Goal: Find specific page/section: Find specific page/section

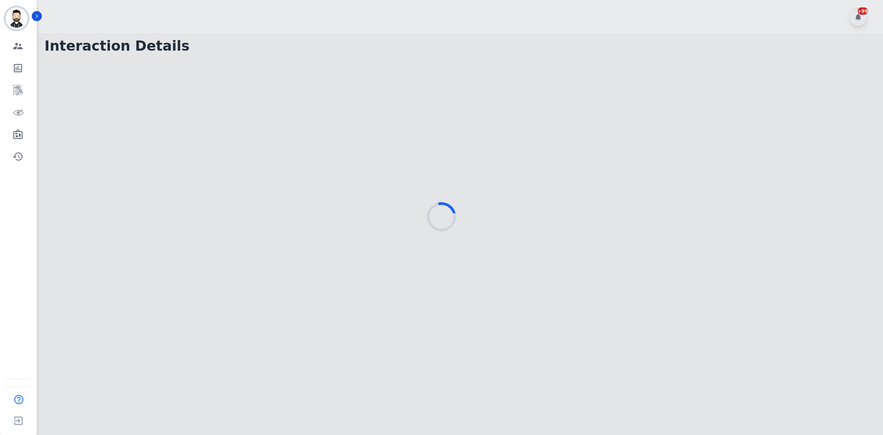
click at [42, 11] on div at bounding box center [441, 217] width 883 height 435
click at [38, 16] on icon "Sidebar" at bounding box center [37, 16] width 2 height 3
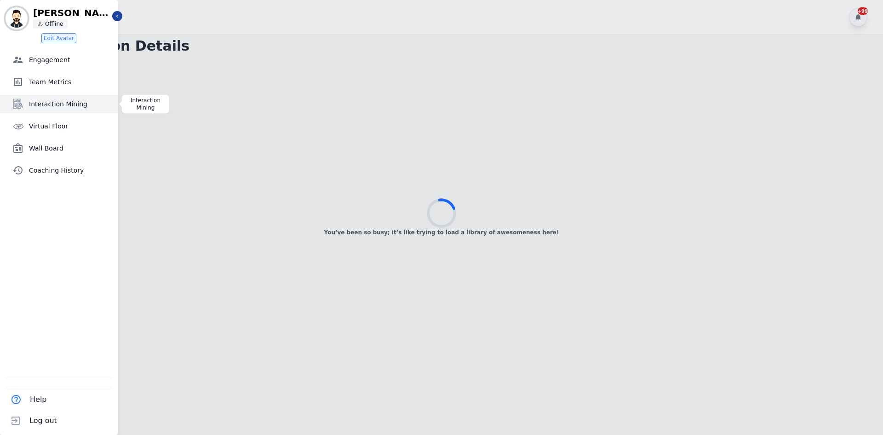
click at [58, 107] on span "Interaction Mining" at bounding box center [71, 103] width 85 height 9
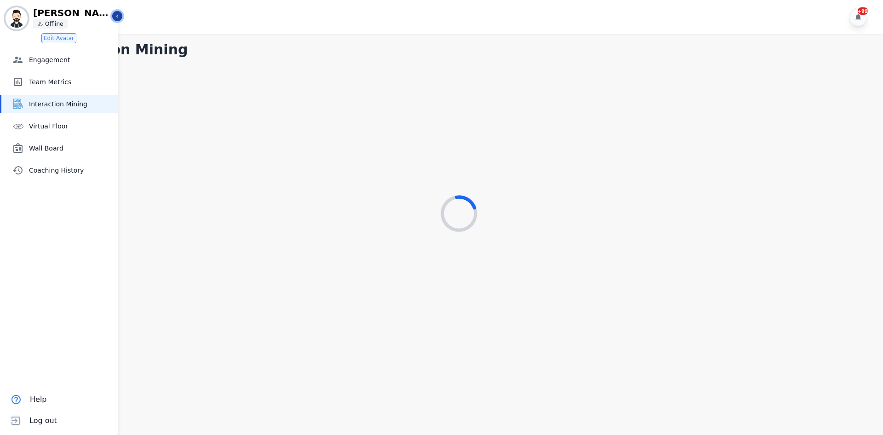
click at [114, 17] on icon "Sidebar" at bounding box center [117, 16] width 6 height 6
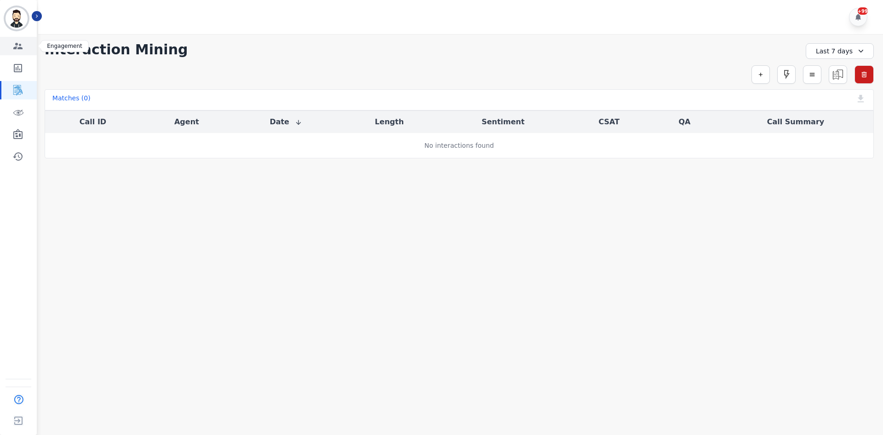
click at [23, 46] on icon "Sidebar" at bounding box center [17, 45] width 11 height 11
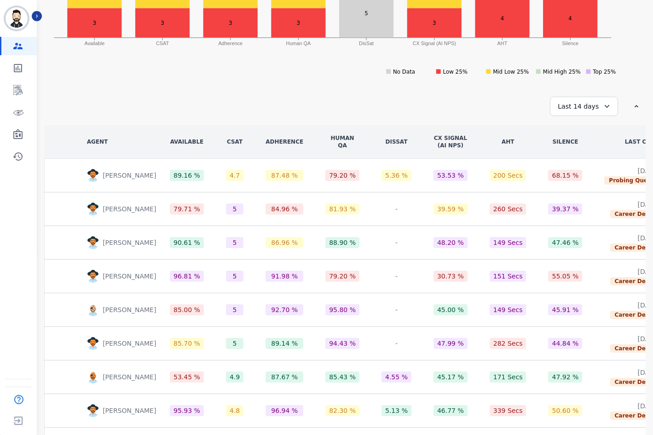
scroll to position [43, 0]
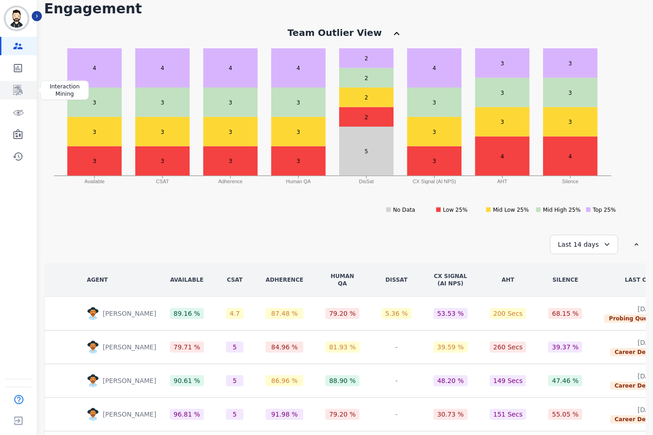
click at [14, 86] on icon "Sidebar" at bounding box center [17, 90] width 11 height 11
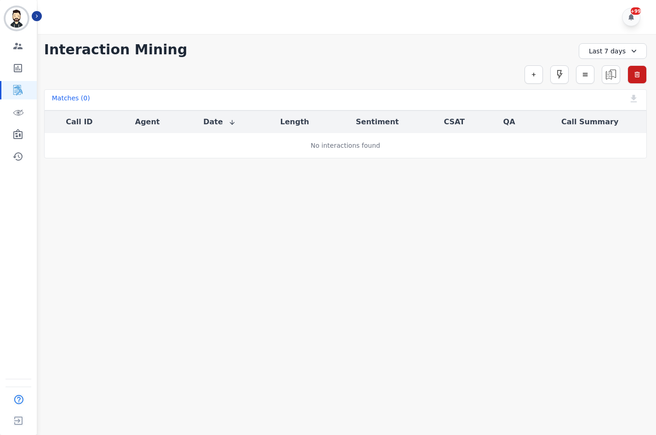
click at [591, 54] on div "Last 7 days" at bounding box center [613, 51] width 68 height 16
click at [606, 116] on li "Last 14 days" at bounding box center [619, 116] width 46 height 9
click at [612, 51] on div "Last 14 days" at bounding box center [613, 51] width 68 height 16
click at [612, 143] on ul "Custom [DATE] [DATE] Last 7 days Last 14 days Last 30 days Last 90 days Last 12…" at bounding box center [618, 115] width 55 height 105
click at [614, 125] on li "Last 30 days" at bounding box center [619, 127] width 46 height 9
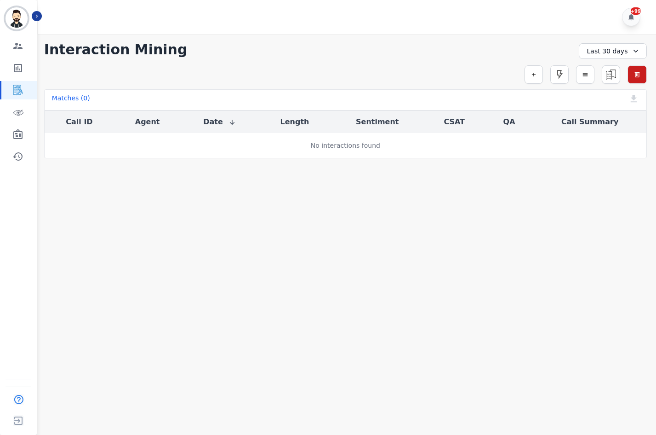
click at [609, 52] on div "Last 30 days" at bounding box center [613, 51] width 68 height 16
click at [607, 68] on li "Custom" at bounding box center [619, 72] width 46 height 9
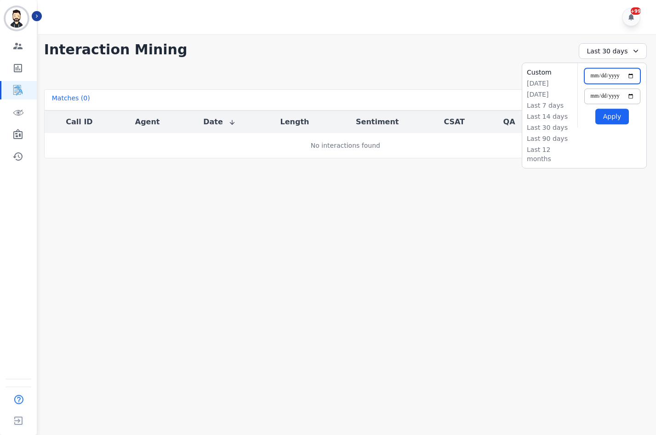
click at [631, 75] on input "**********" at bounding box center [613, 76] width 56 height 16
type input "**********"
click at [620, 119] on button "Apply" at bounding box center [613, 117] width 34 height 16
